Goal: Navigation & Orientation: Find specific page/section

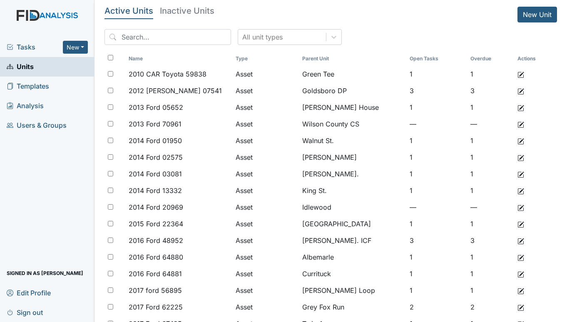
click at [30, 44] on span "Tasks" at bounding box center [35, 47] width 56 height 10
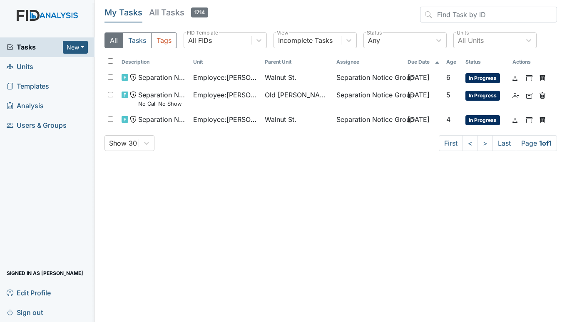
click at [30, 69] on span "Units" at bounding box center [20, 66] width 27 height 13
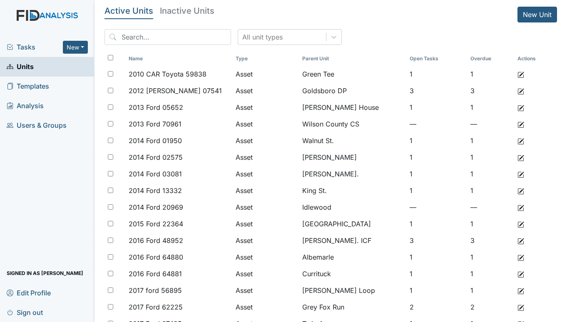
click at [24, 47] on span "Tasks" at bounding box center [35, 47] width 56 height 10
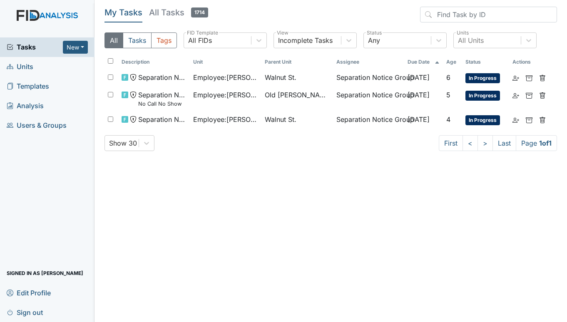
click at [21, 64] on span "Units" at bounding box center [20, 66] width 27 height 13
